Goal: Register for event/course

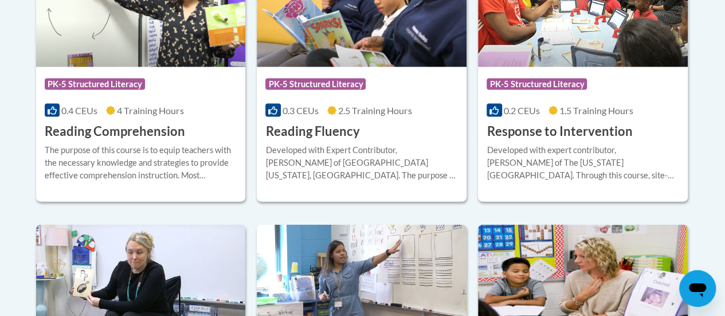
scroll to position [1183, 0]
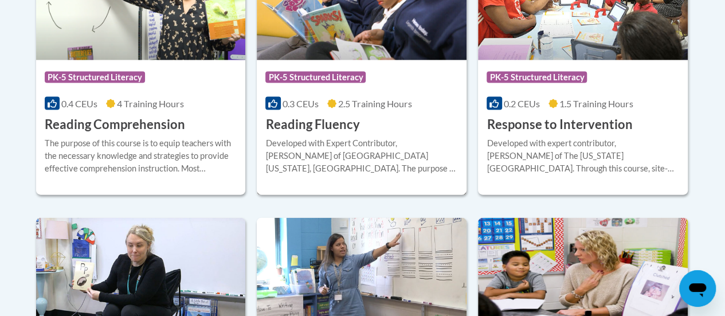
click at [346, 151] on div "Developed with Expert Contributor, [PERSON_NAME] of [GEOGRAPHIC_DATA][US_STATE]…" at bounding box center [362, 156] width 193 height 38
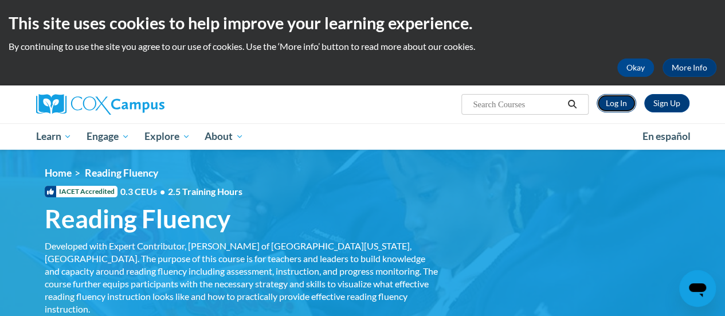
click at [618, 106] on link "Log In" at bounding box center [617, 103] width 40 height 18
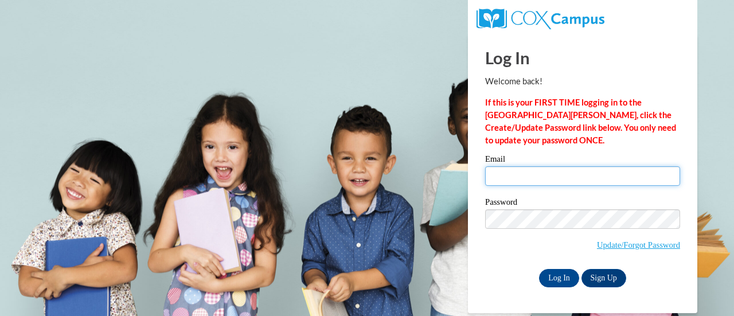
click at [522, 171] on input "Email" at bounding box center [582, 175] width 195 height 19
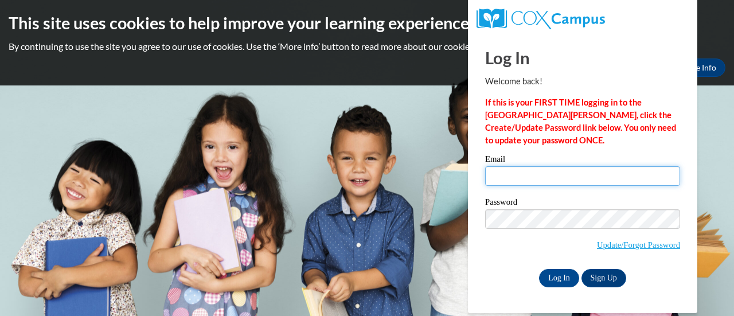
type input "brenna.hagoriles@rusd.org"
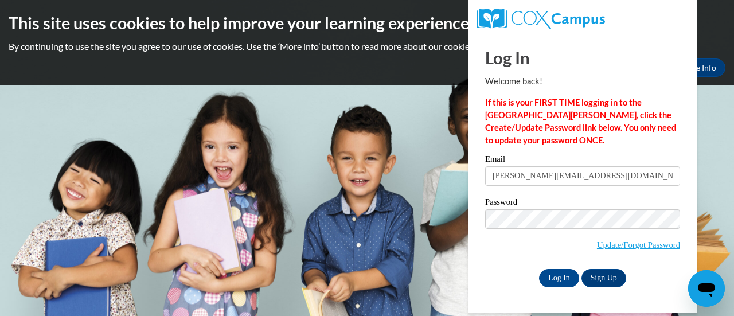
click at [524, 228] on span "Update/Forgot Password" at bounding box center [582, 233] width 195 height 48
click at [556, 272] on input "Log In" at bounding box center [559, 278] width 40 height 18
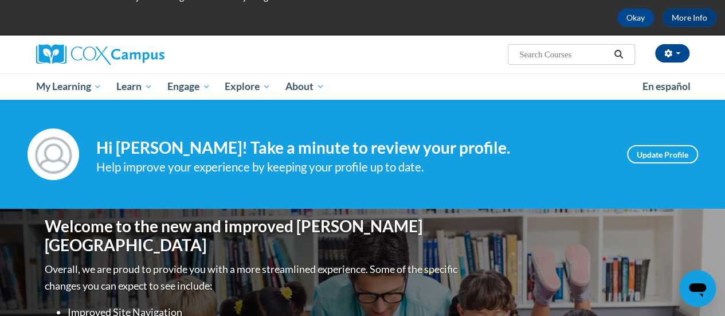
scroll to position [50, 0]
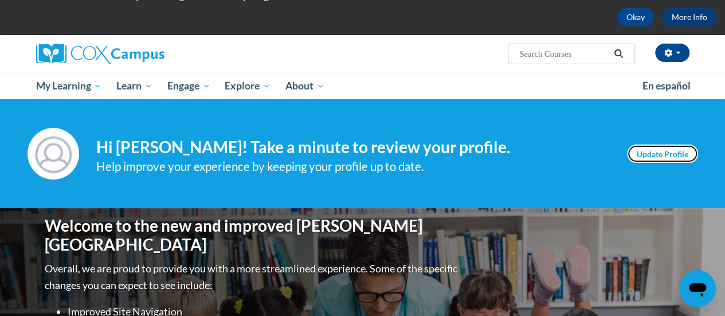
click at [673, 155] on link "Update Profile" at bounding box center [662, 154] width 71 height 18
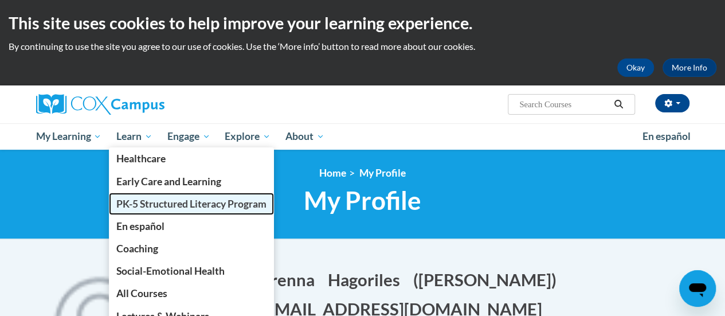
click at [143, 197] on link "PK-5 Structured Literacy Program" at bounding box center [191, 204] width 165 height 22
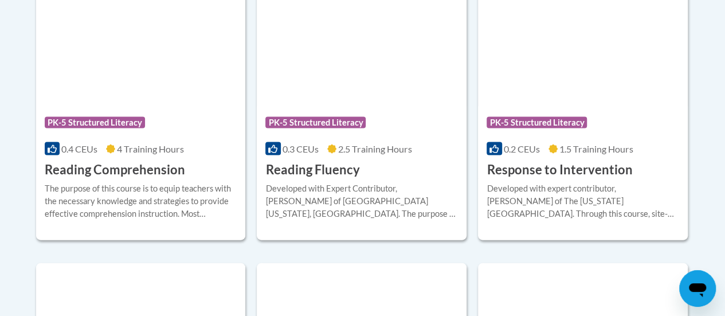
scroll to position [1140, 0]
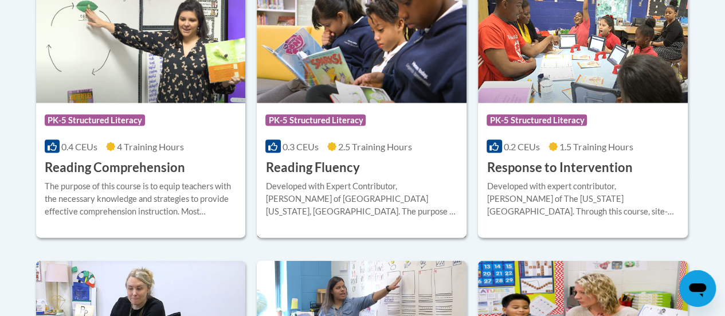
click at [297, 201] on div "Developed with Expert Contributor, [PERSON_NAME] of [GEOGRAPHIC_DATA][US_STATE]…" at bounding box center [362, 199] width 193 height 38
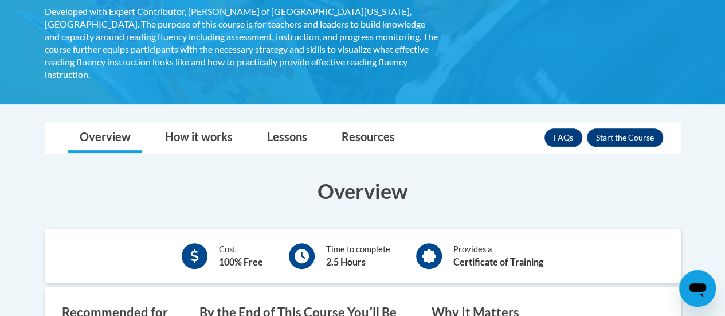
scroll to position [235, 0]
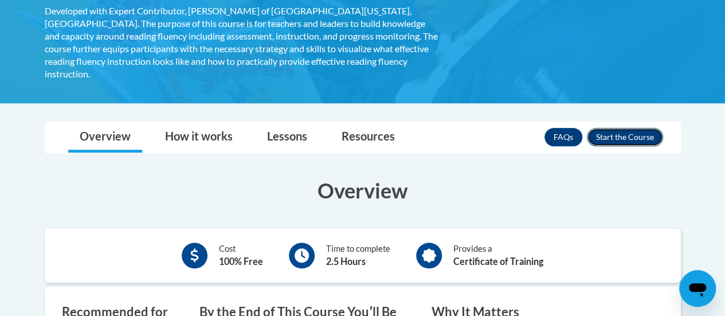
click at [616, 128] on button "Enroll" at bounding box center [625, 137] width 76 height 18
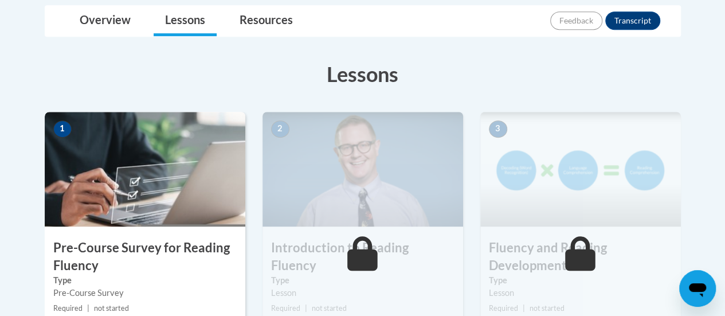
scroll to position [278, 0]
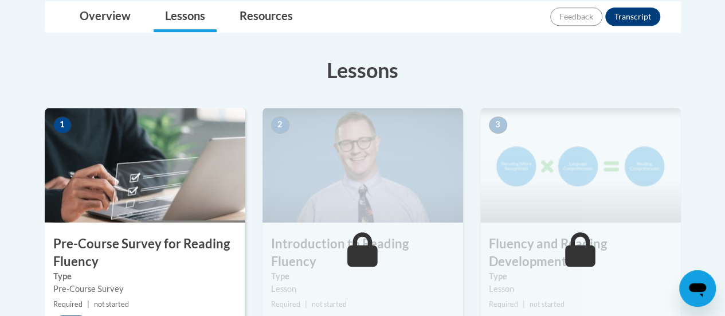
click at [129, 253] on h3 "Pre-Course Survey for Reading Fluency" at bounding box center [145, 253] width 201 height 36
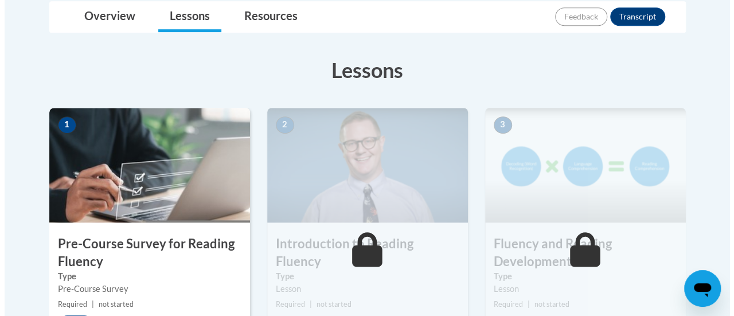
scroll to position [321, 0]
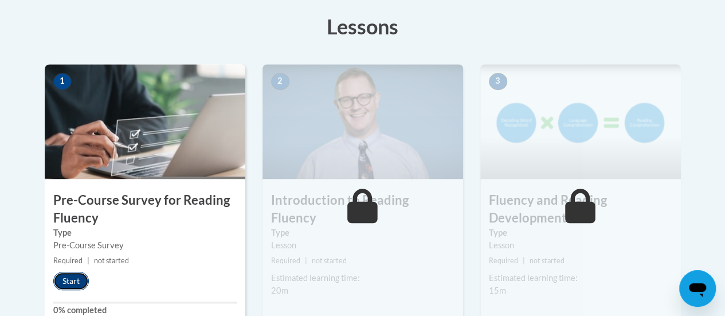
click at [67, 278] on button "Start" at bounding box center [71, 281] width 36 height 18
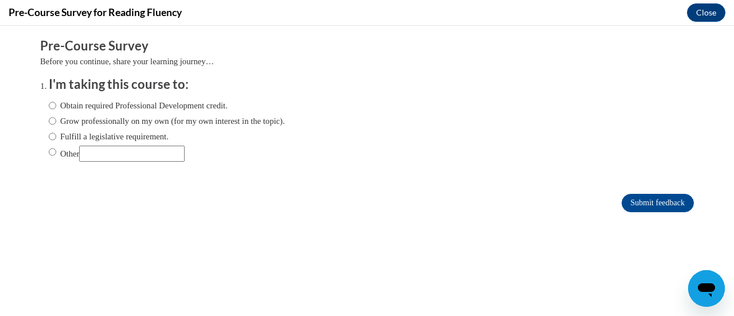
scroll to position [0, 0]
click at [49, 139] on label "Fulfill a legislative requirement." at bounding box center [109, 136] width 120 height 13
click at [49, 139] on input "Fulfill a legislative requirement." at bounding box center [52, 136] width 7 height 13
radio input "true"
click at [622, 198] on input "Submit feedback" at bounding box center [658, 203] width 72 height 18
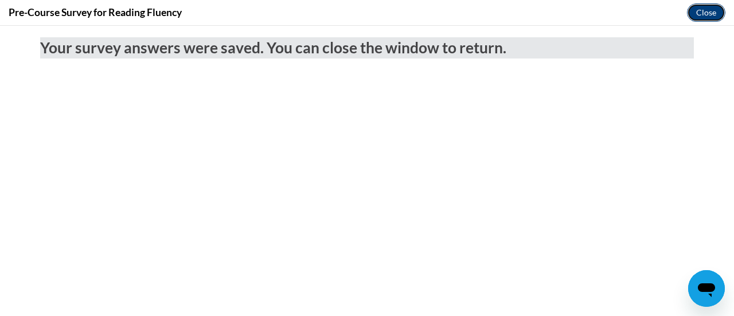
click at [708, 17] on button "Close" at bounding box center [706, 12] width 38 height 18
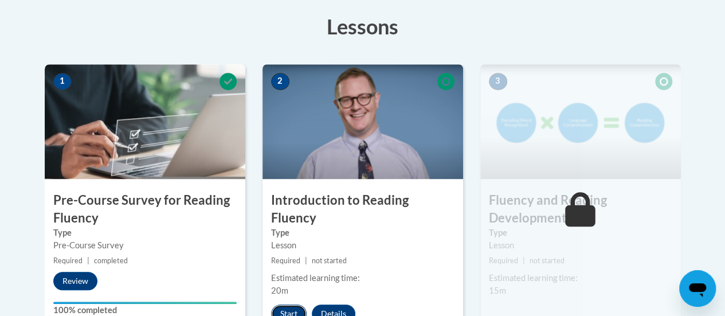
click at [288, 305] on button "Start" at bounding box center [289, 314] width 36 height 18
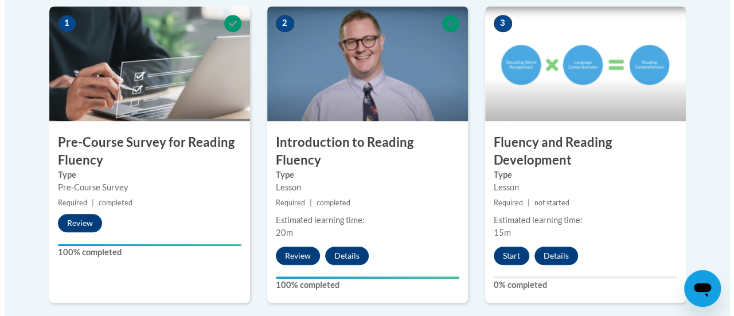
scroll to position [390, 0]
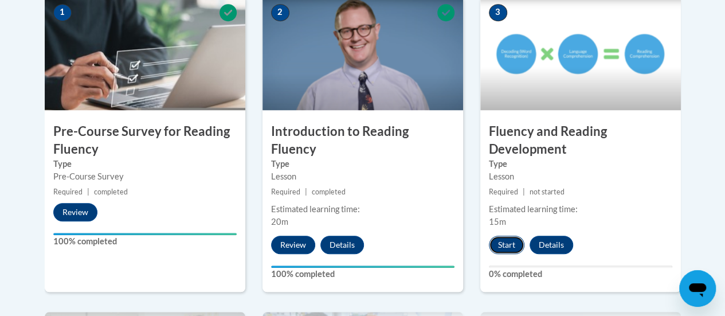
click at [512, 247] on button "Start" at bounding box center [507, 245] width 36 height 18
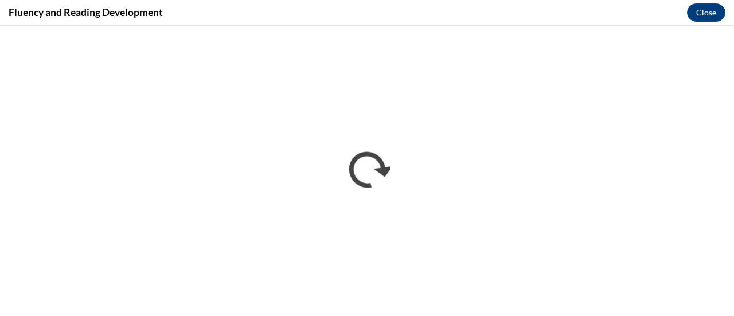
scroll to position [0, 0]
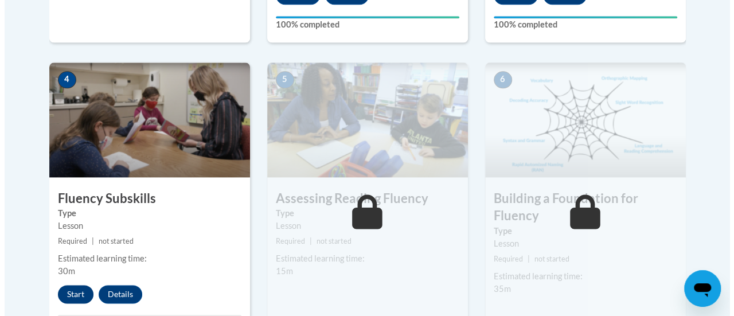
scroll to position [640, 0]
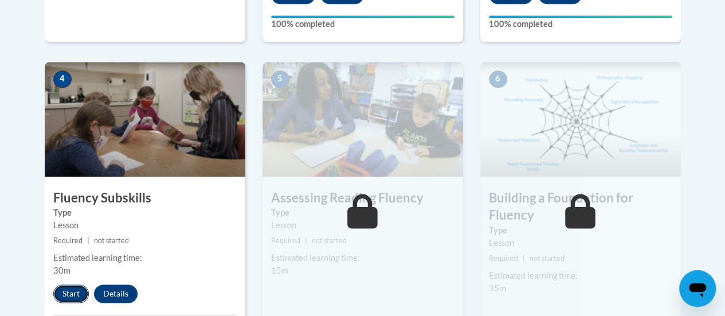
click at [67, 295] on button "Start" at bounding box center [71, 293] width 36 height 18
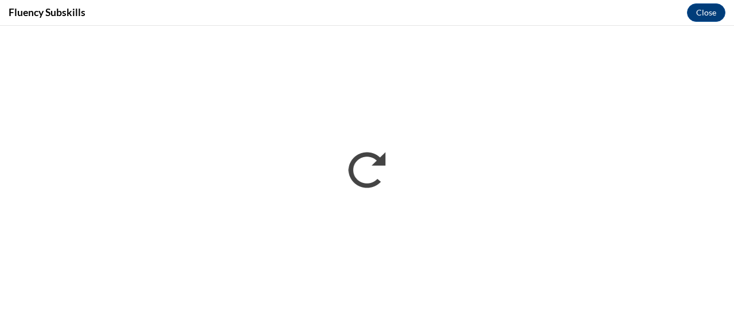
scroll to position [0, 0]
